Goal: Information Seeking & Learning: Learn about a topic

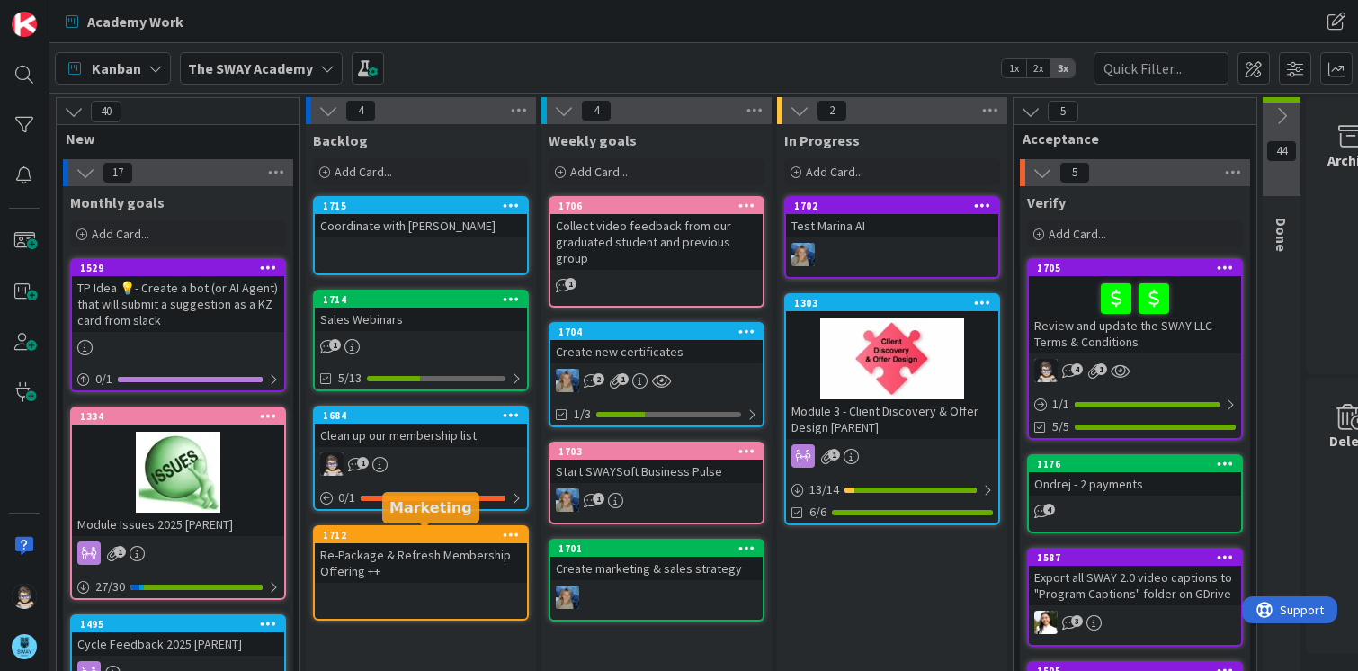
click at [431, 531] on div "1712" at bounding box center [425, 535] width 204 height 13
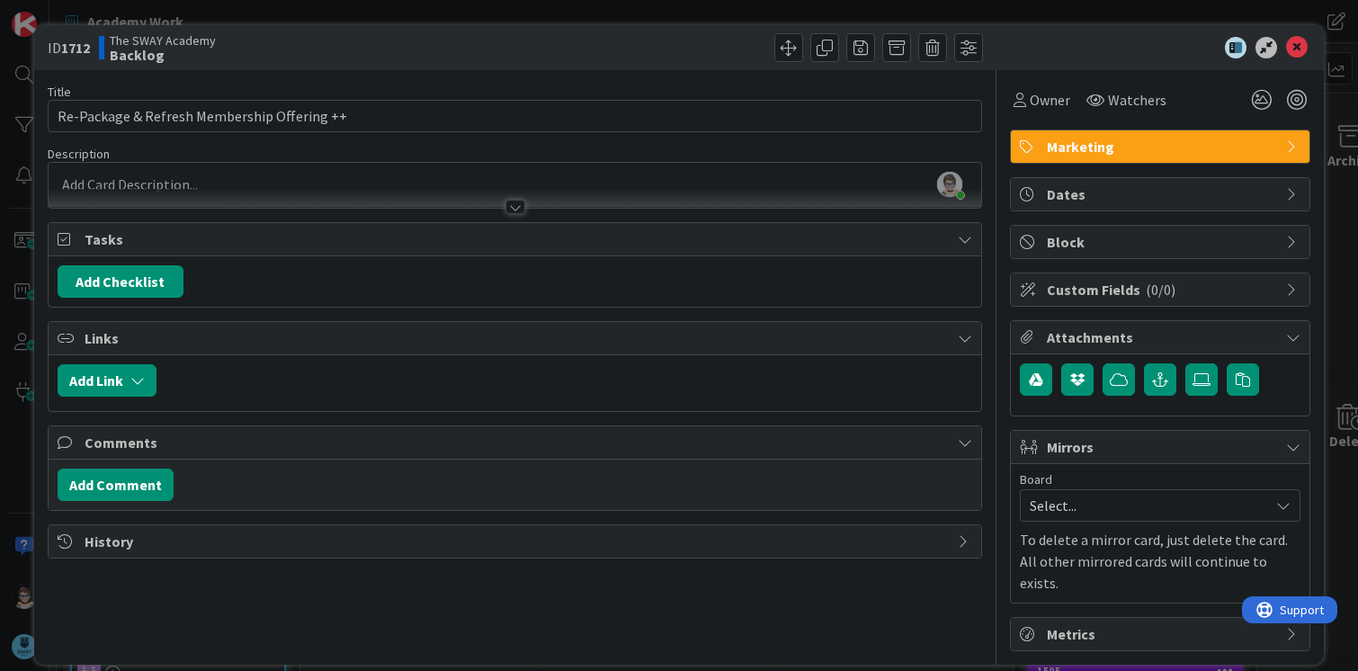
click at [515, 211] on div at bounding box center [515, 207] width 20 height 14
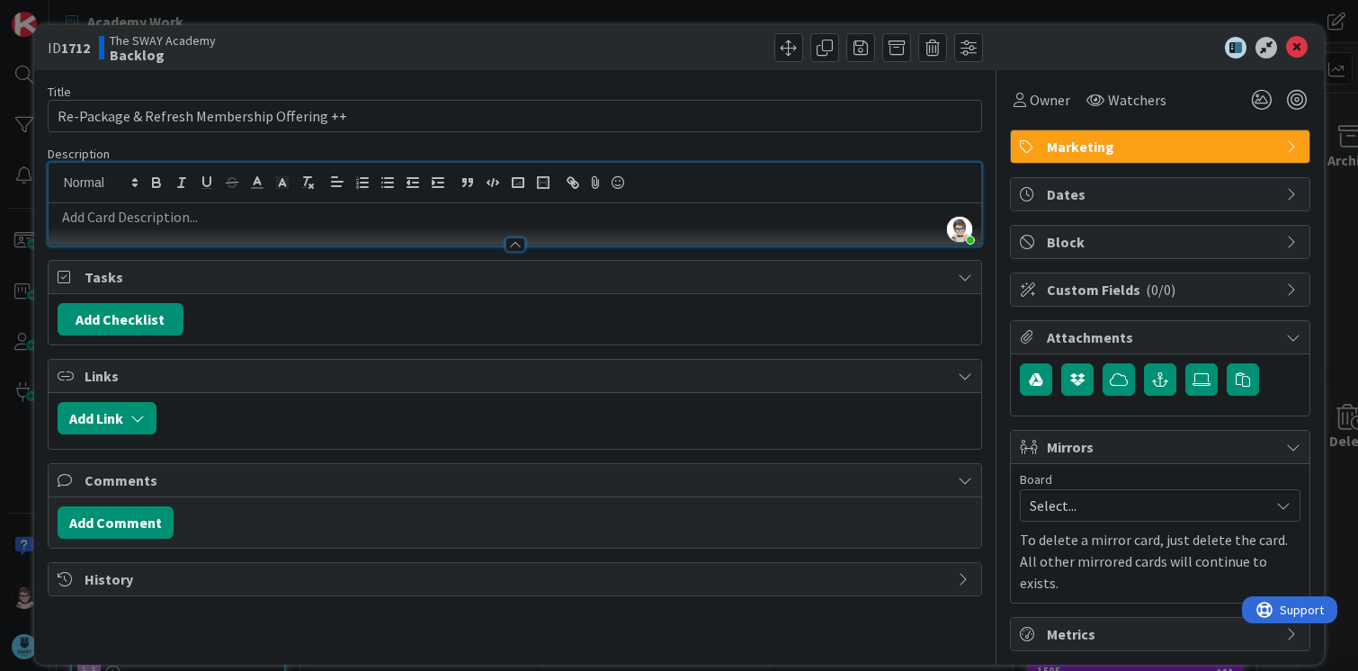
click at [508, 221] on p at bounding box center [515, 217] width 915 height 21
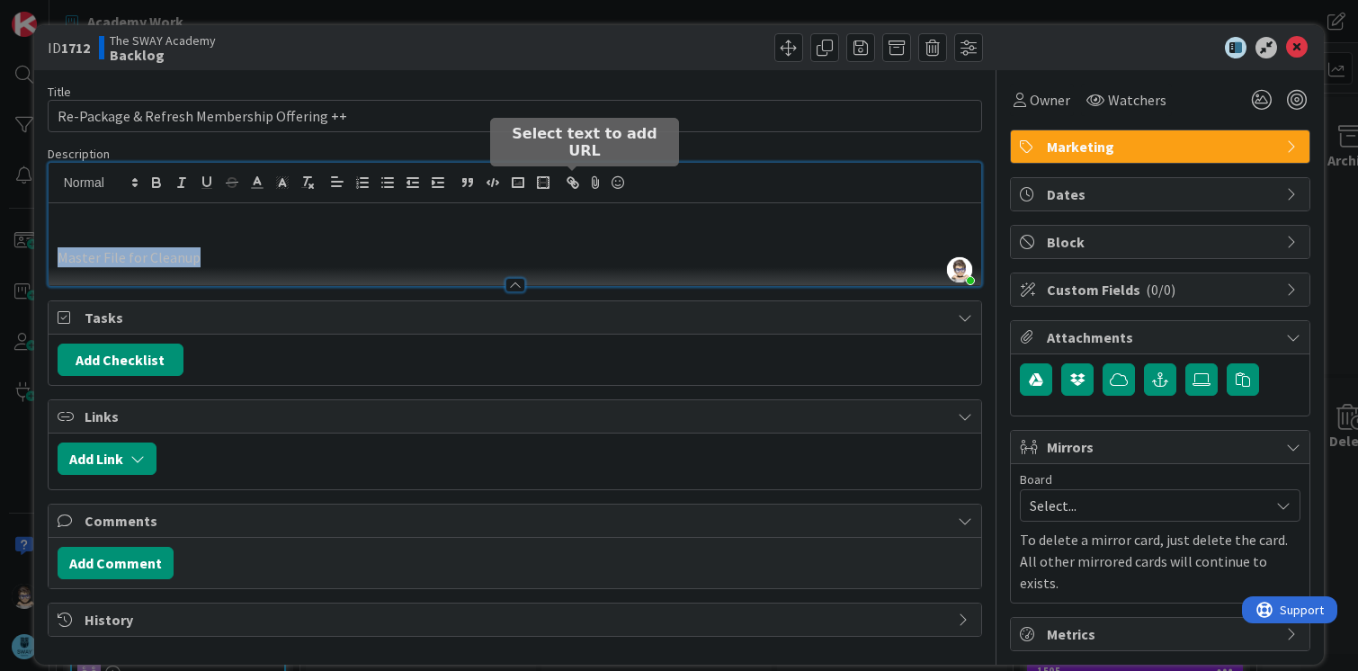
click at [575, 182] on icon "button" at bounding box center [575, 185] width 6 height 6
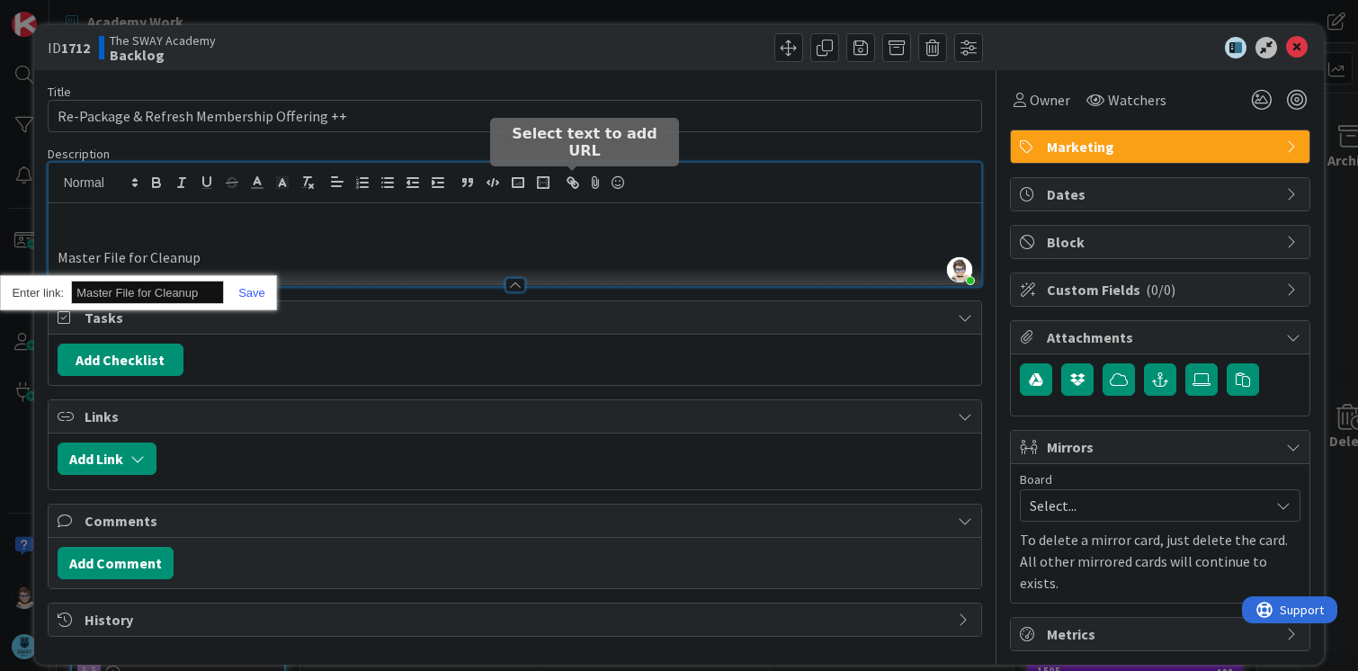
paste input "[URL][DOMAIN_NAME]"
type input "[URL][DOMAIN_NAME]"
click at [246, 293] on link at bounding box center [244, 292] width 41 height 13
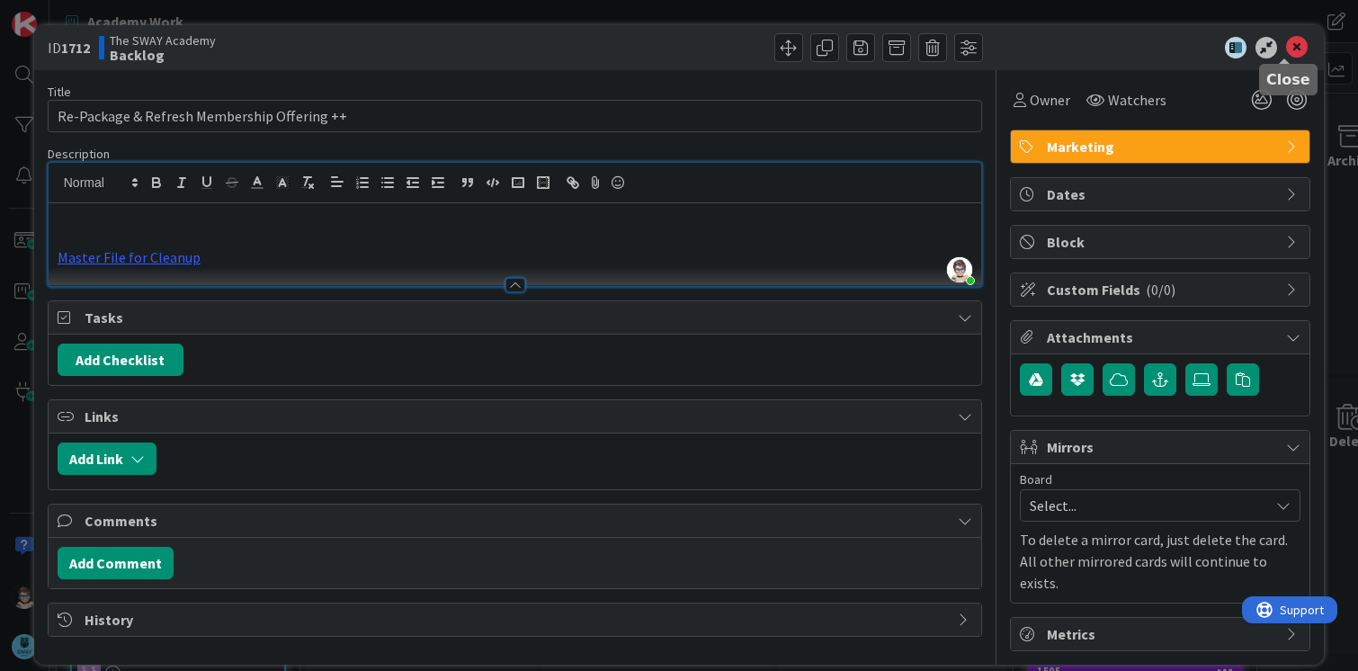
click at [1286, 45] on icon at bounding box center [1297, 48] width 22 height 22
